Goal: Task Accomplishment & Management: Manage account settings

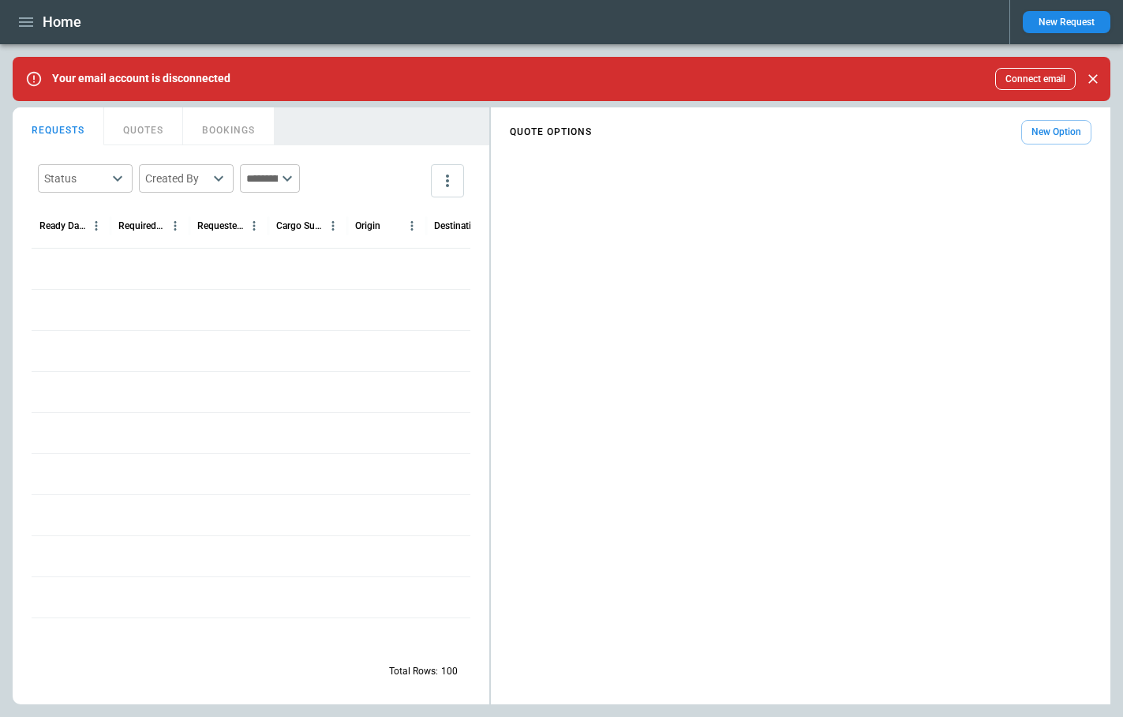
click at [1056, 20] on button "New Request" at bounding box center [1067, 22] width 88 height 22
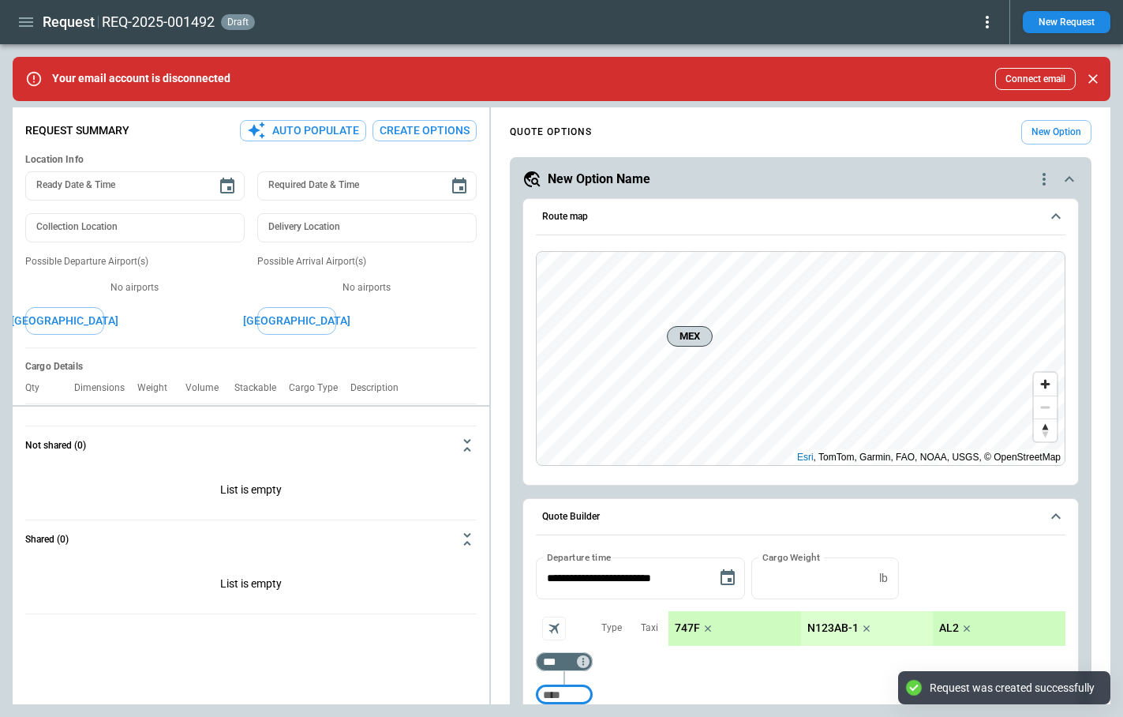
click at [989, 23] on icon at bounding box center [987, 22] width 19 height 19
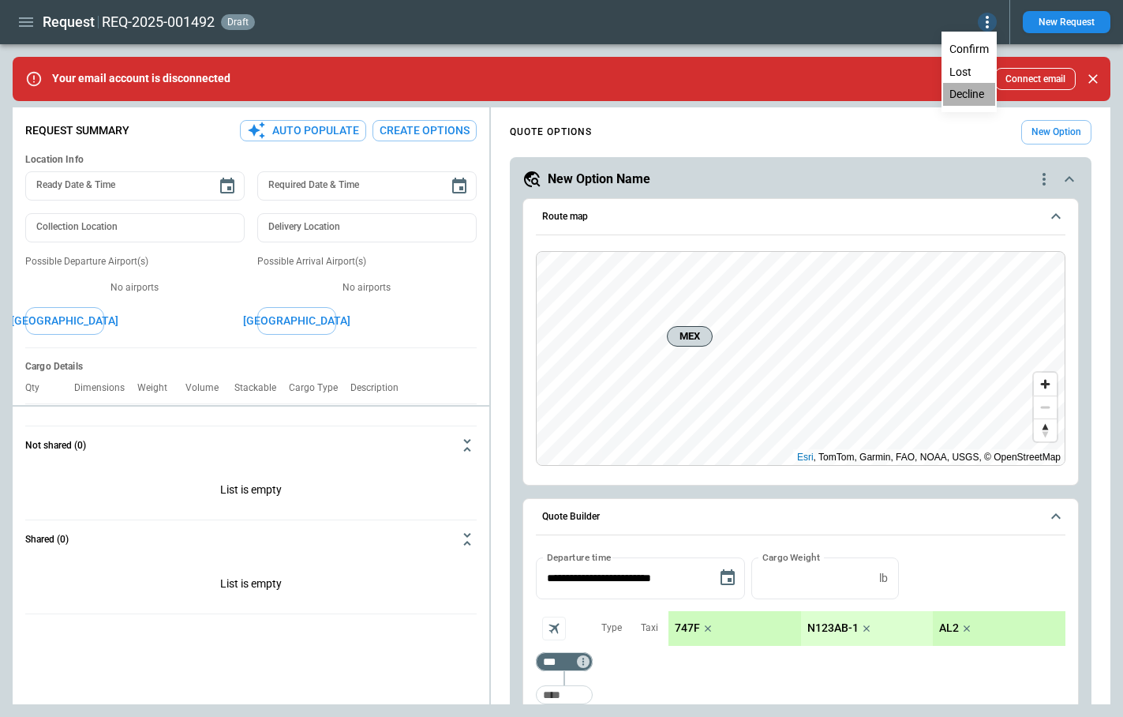
click at [973, 92] on button "Decline" at bounding box center [969, 94] width 52 height 23
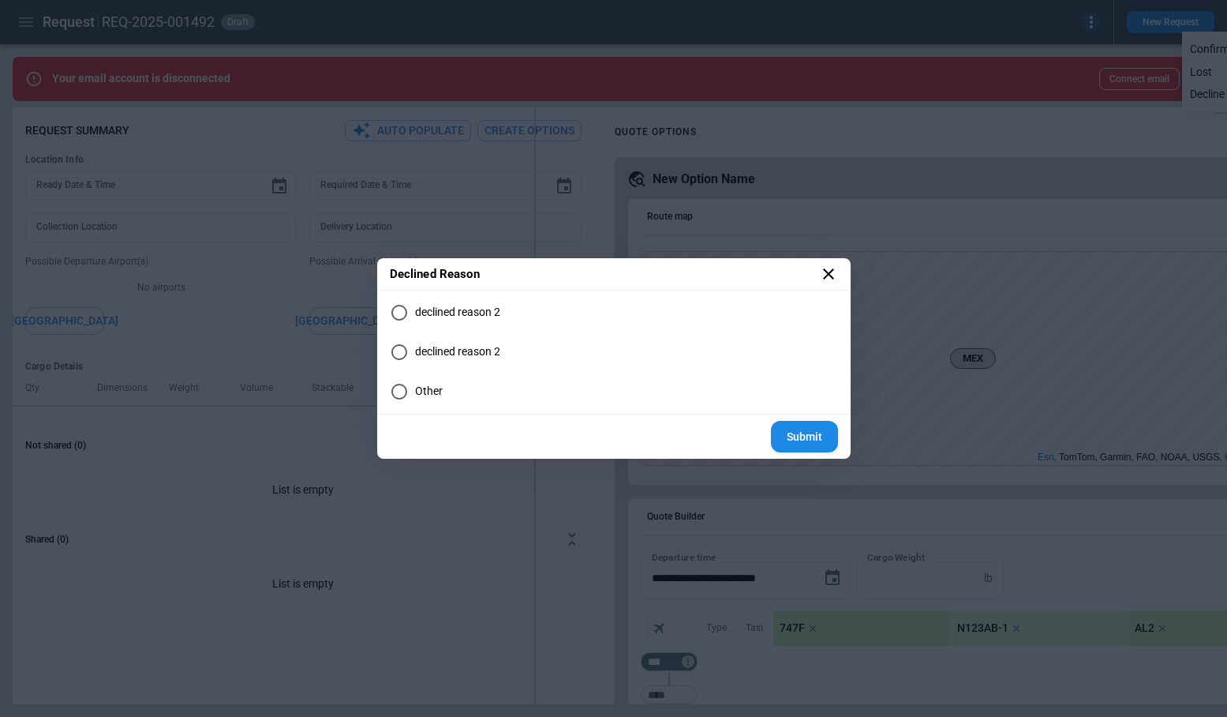
type textarea "*"
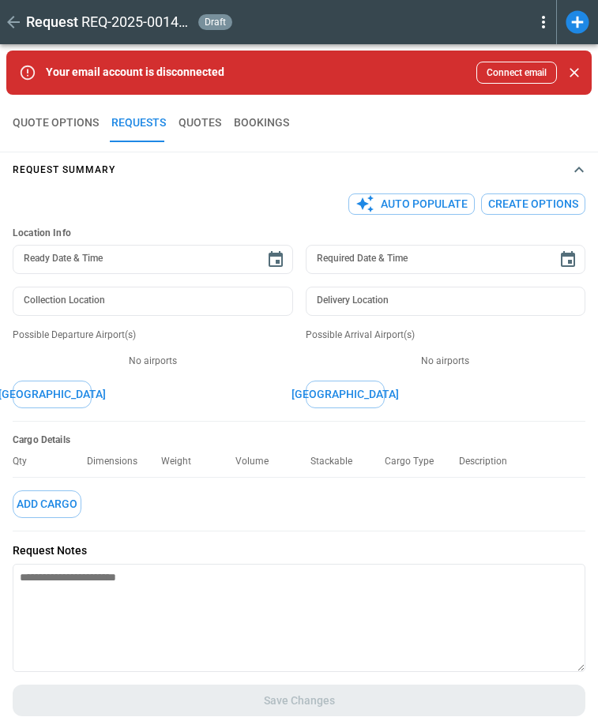
click at [542, 17] on icon at bounding box center [543, 22] width 3 height 13
click at [530, 91] on button "Decline" at bounding box center [525, 94] width 52 height 23
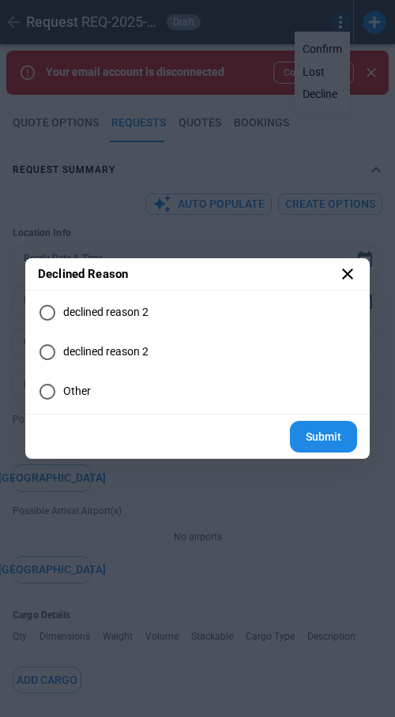
click at [352, 279] on icon at bounding box center [347, 273] width 19 height 19
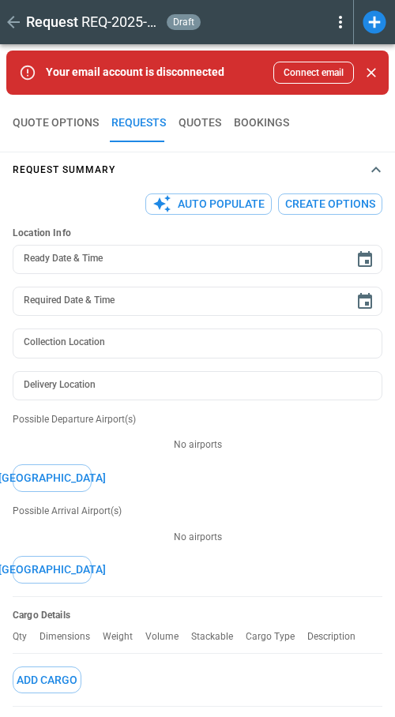
click at [340, 14] on icon at bounding box center [340, 22] width 19 height 19
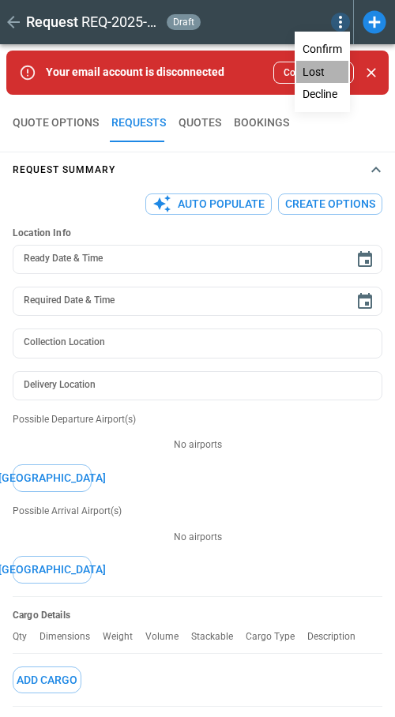
click at [320, 71] on button "Lost" at bounding box center [322, 72] width 52 height 23
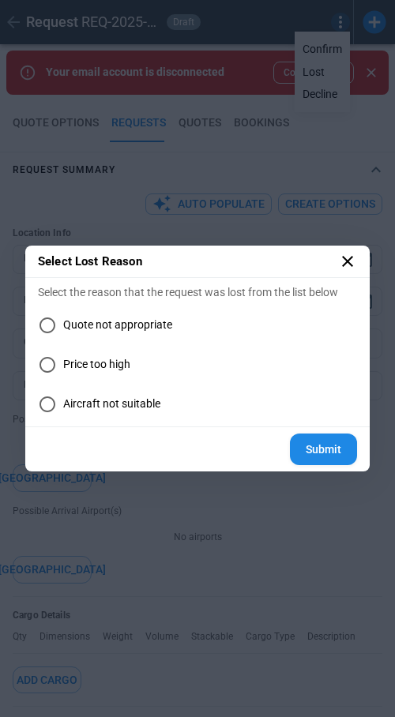
click at [343, 262] on icon at bounding box center [347, 261] width 19 height 19
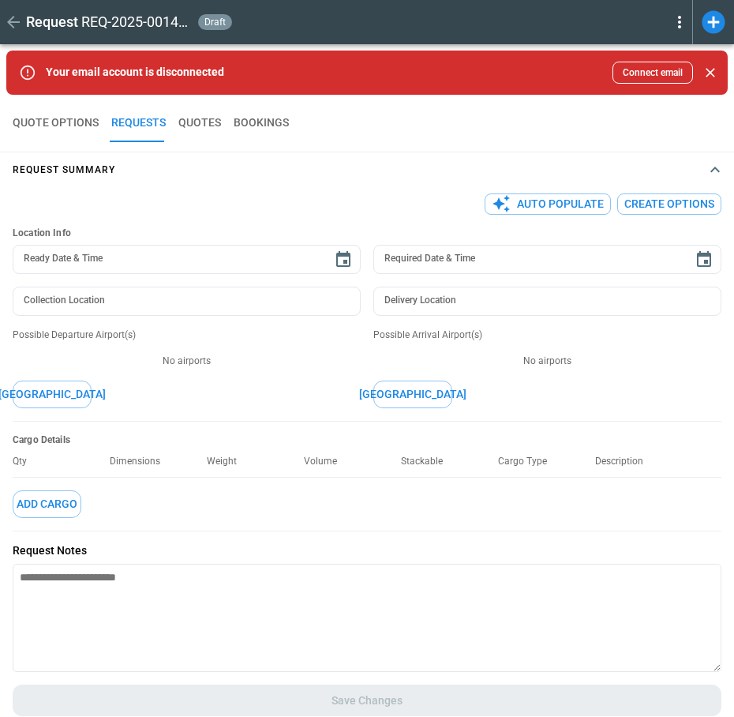
type textarea "*"
click at [680, 24] on icon at bounding box center [679, 22] width 19 height 19
click at [646, 67] on button "Lost" at bounding box center [661, 72] width 52 height 23
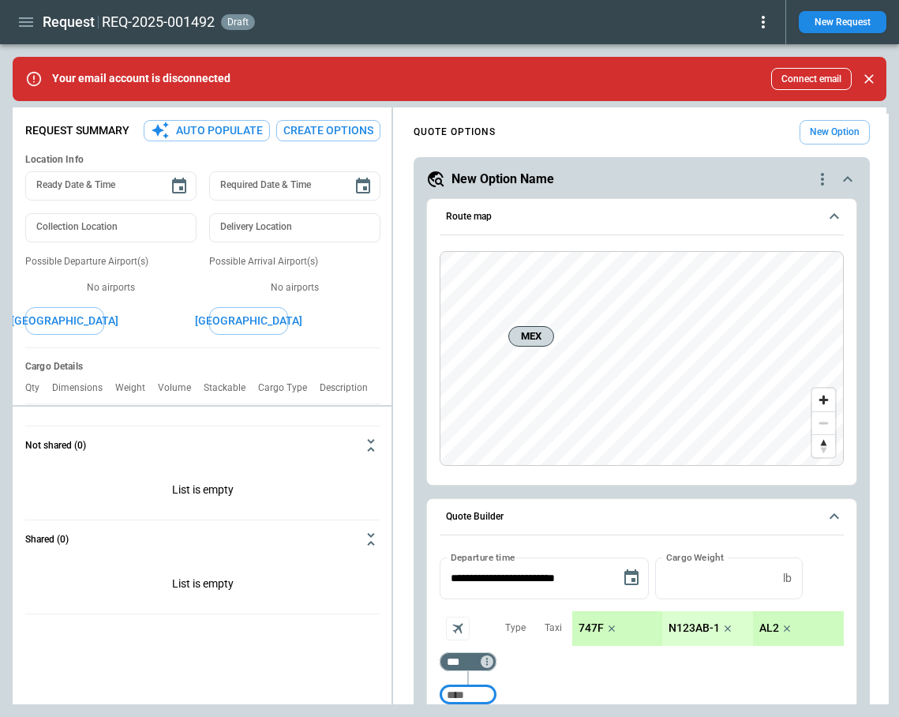
type textarea "*"
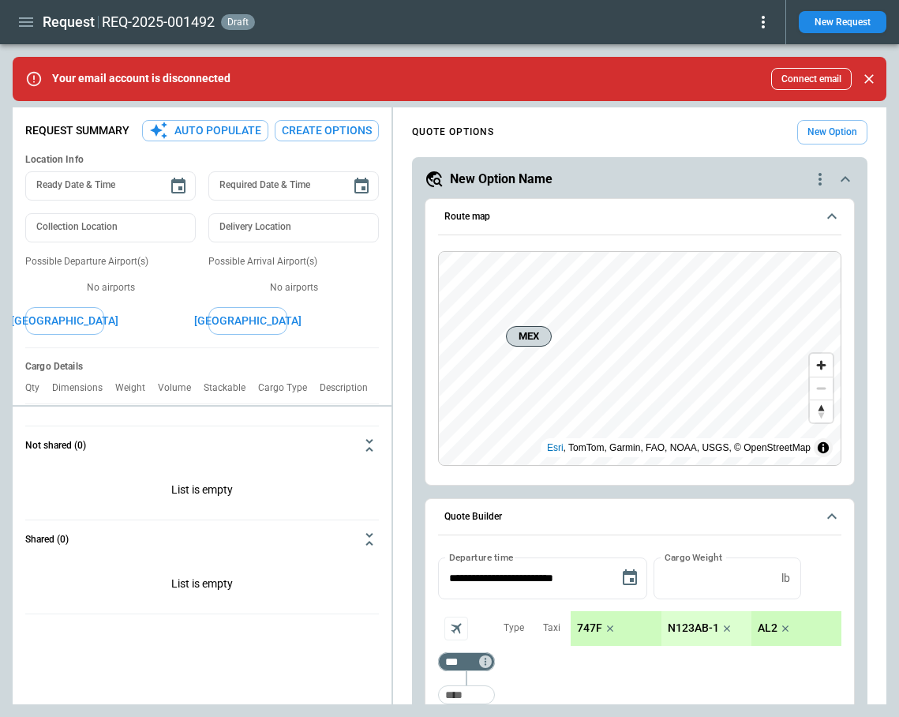
click at [763, 19] on icon at bounding box center [763, 22] width 19 height 19
click at [762, 74] on button "Lost" at bounding box center [745, 72] width 52 height 23
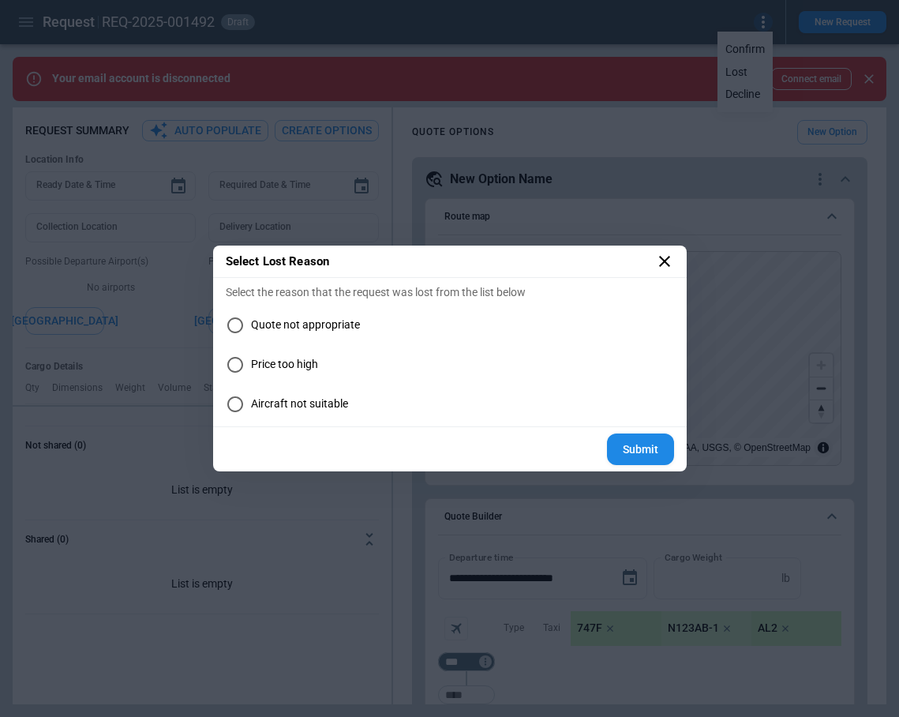
click at [669, 262] on icon at bounding box center [664, 261] width 19 height 19
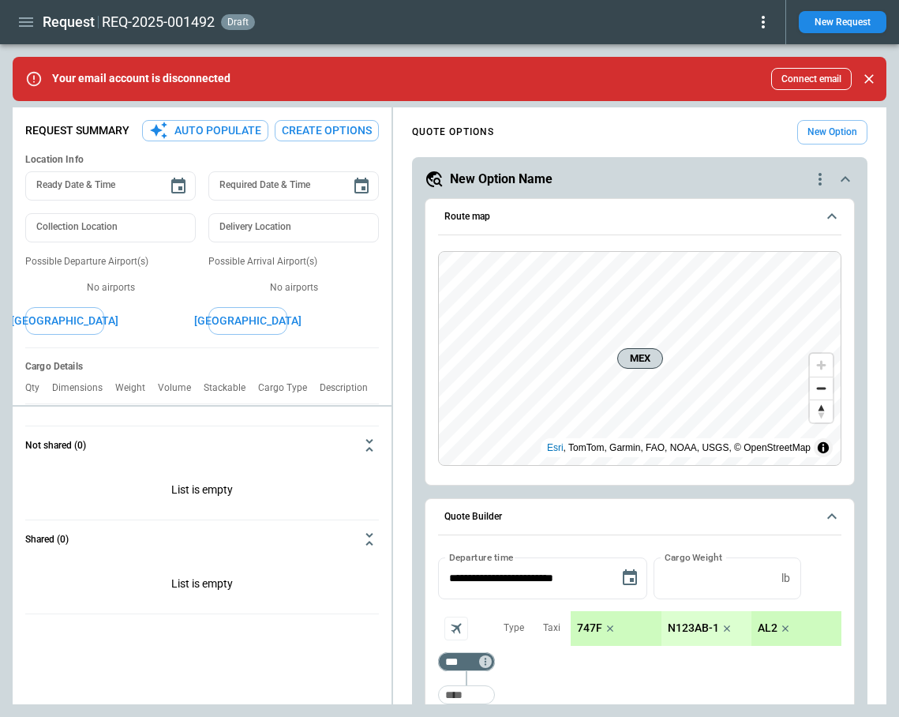
click at [763, 25] on icon at bounding box center [763, 22] width 3 height 13
click at [748, 91] on button "Decline" at bounding box center [745, 94] width 52 height 23
